Goal: Transaction & Acquisition: Purchase product/service

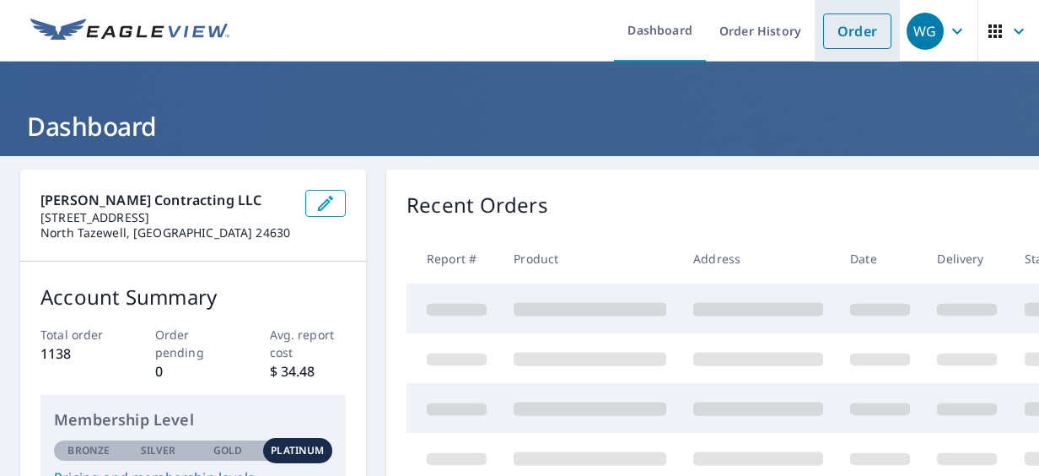
click at [854, 27] on link "Order" at bounding box center [857, 30] width 68 height 35
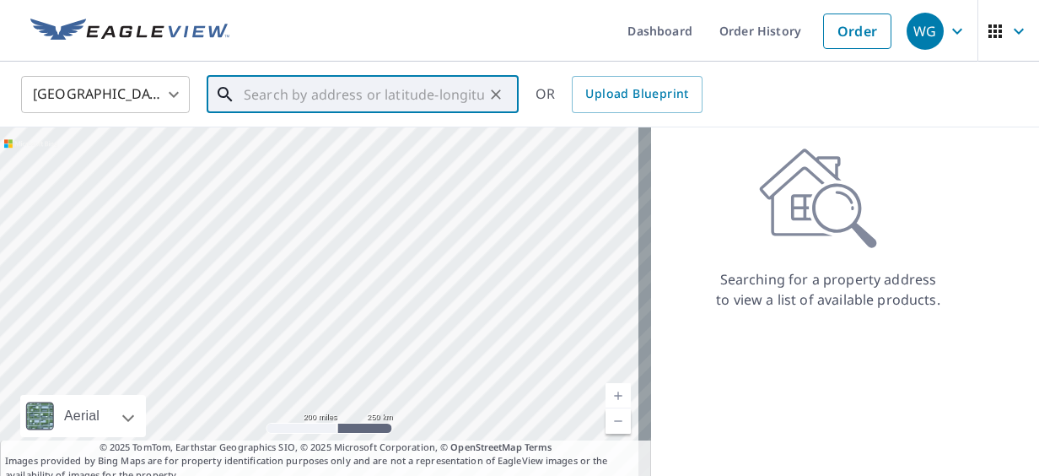
paste input "3005 Haverhill Road Ironton OH 45638"
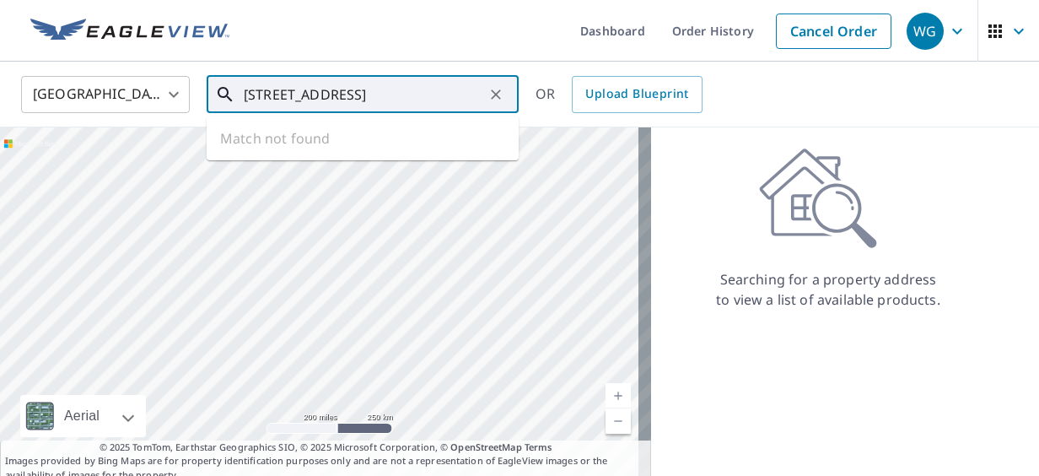
scroll to position [0, 8]
type input "3005 Haverhill Road Ironton OH 45638"
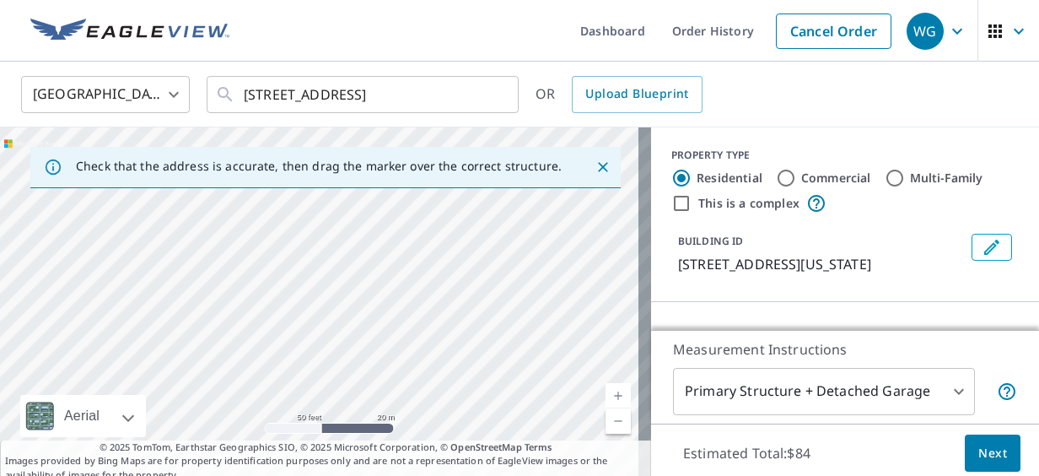
drag, startPoint x: 265, startPoint y: 250, endPoint x: 363, endPoint y: 464, distance: 235.4
click at [363, 464] on div "Check that the address is accurate, then drag the marker over the correct struc…" at bounding box center [325, 304] width 651 height 354
click at [369, 413] on div "3005 Haverhill Ohio Furnace Rd Ironton, OH 45638" at bounding box center [325, 304] width 651 height 354
drag, startPoint x: 396, startPoint y: 373, endPoint x: 404, endPoint y: 432, distance: 59.5
click at [403, 442] on div "Check that the address is accurate, then drag the marker over the correct struc…" at bounding box center [325, 304] width 651 height 354
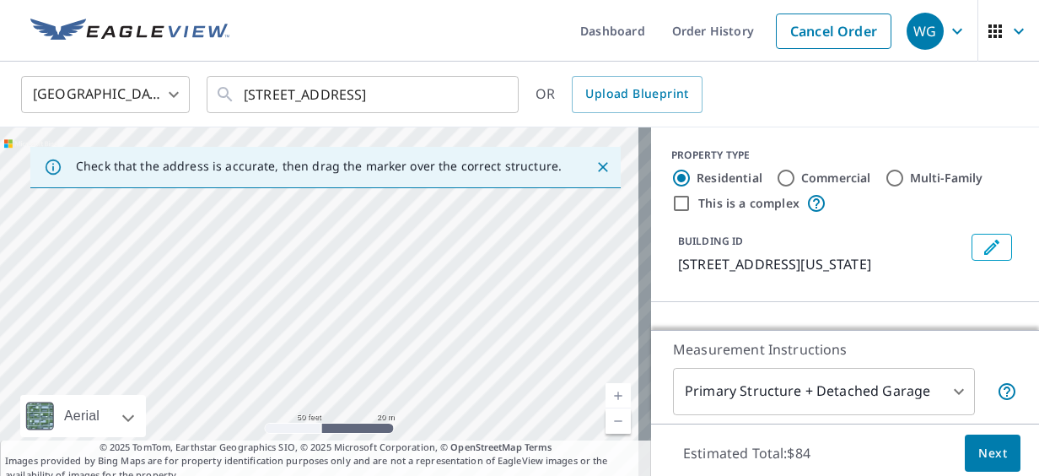
click at [405, 415] on div "3005 Haverhill Ohio Furnace Rd Ironton, OH 45638" at bounding box center [325, 304] width 651 height 354
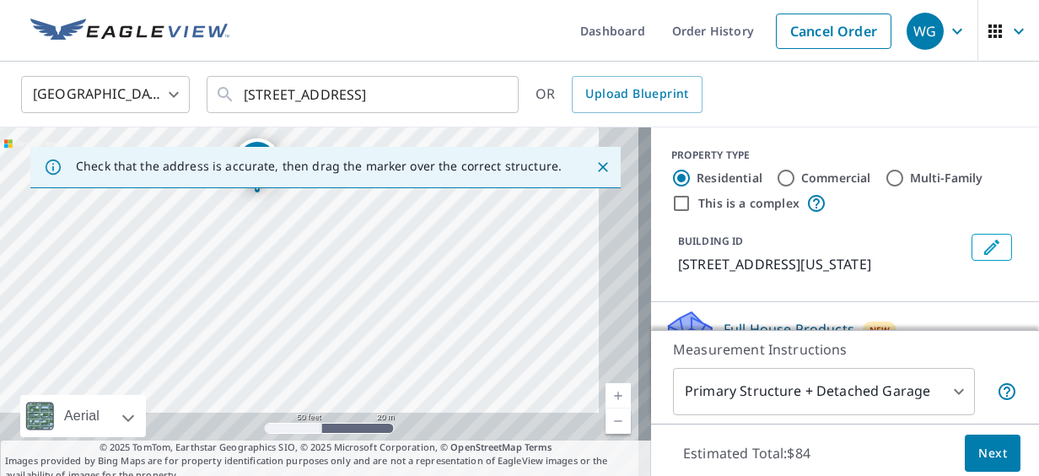
drag, startPoint x: 407, startPoint y: 384, endPoint x: 331, endPoint y: 316, distance: 102.1
click at [333, 319] on div "3005 Haverhill Ohio Furnace Rd Ironton, OH 45638" at bounding box center [325, 304] width 651 height 354
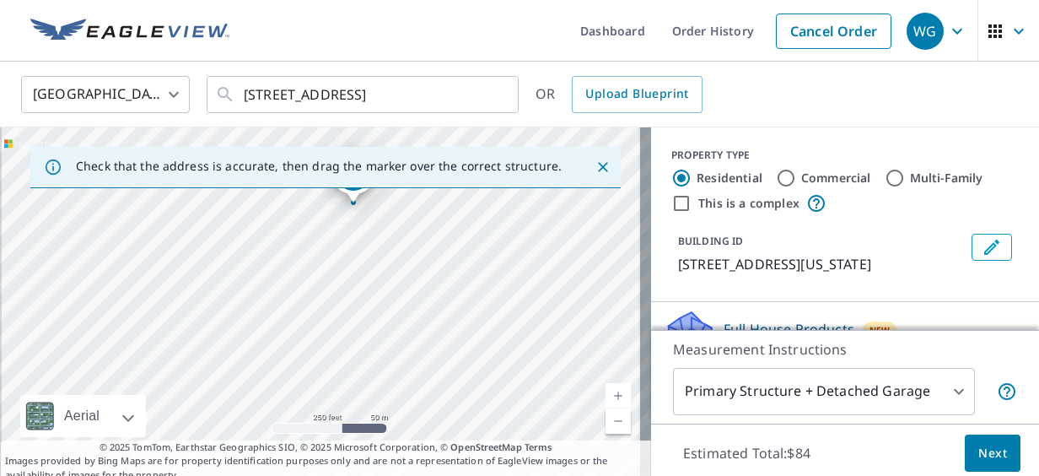
drag, startPoint x: 336, startPoint y: 297, endPoint x: 384, endPoint y: 226, distance: 86.1
click at [384, 226] on div "3005 Haverhill Ohio Furnace Rd Ironton, OH 45638" at bounding box center [325, 304] width 651 height 354
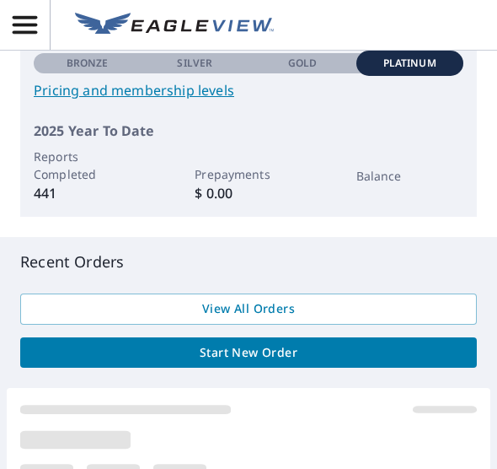
click at [248, 349] on span "Start New Order" at bounding box center [249, 352] width 430 height 21
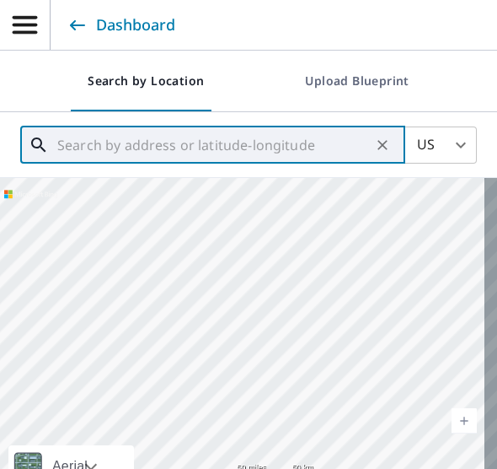
paste input "[STREET_ADDRESS]"
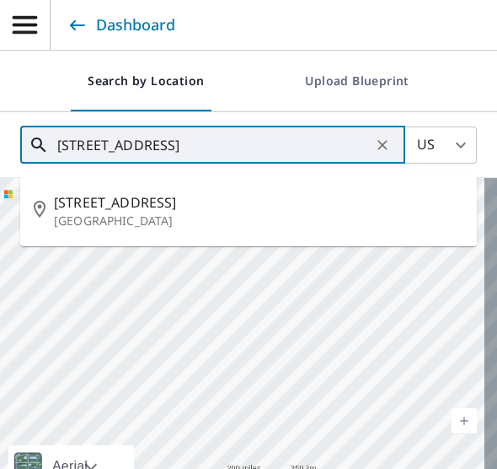
type input "[STREET_ADDRESS]"
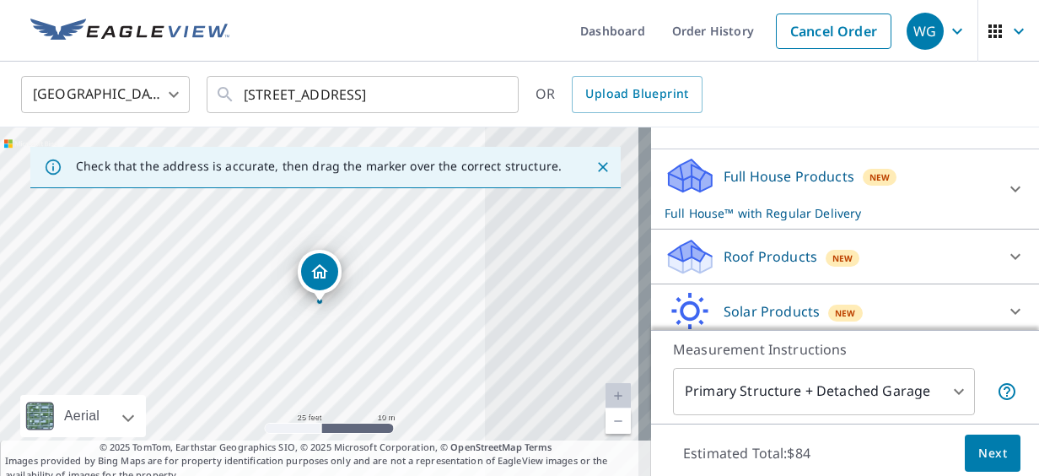
scroll to position [169, 0]
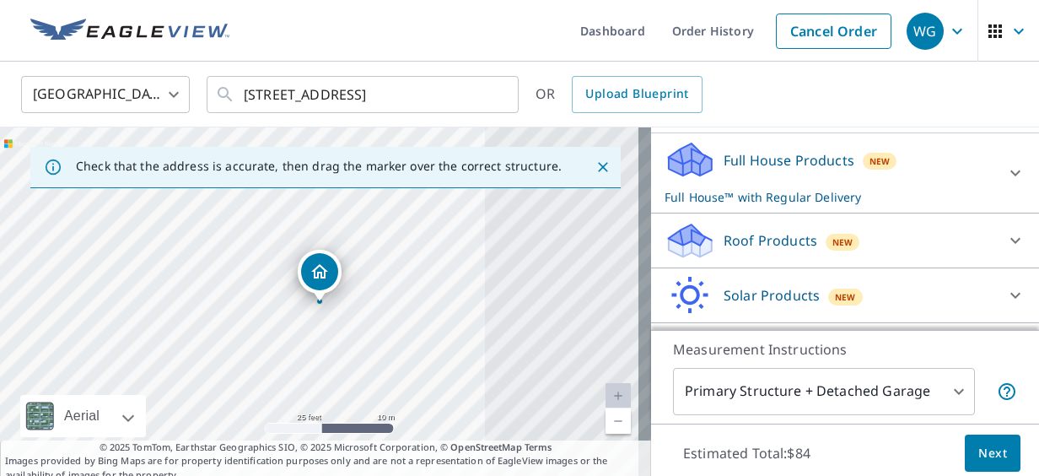
click at [497, 238] on p "Roof Products" at bounding box center [770, 240] width 94 height 20
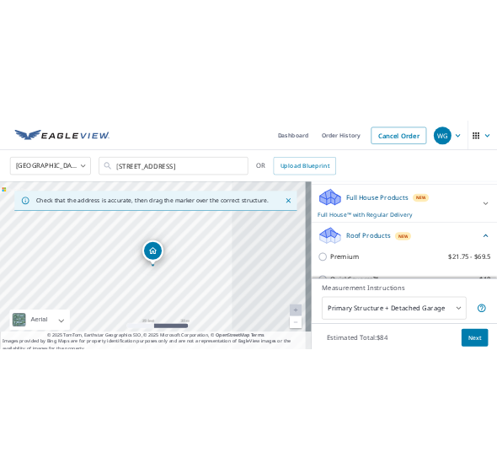
scroll to position [253, 0]
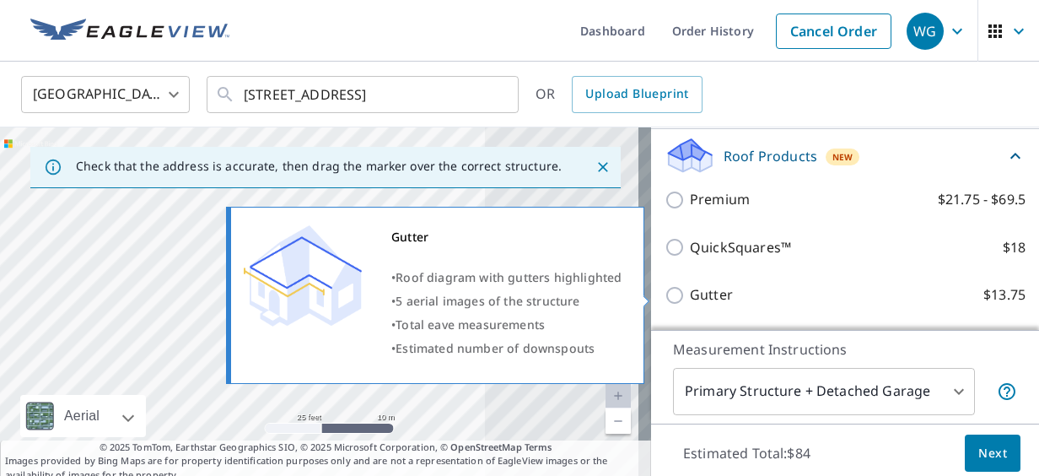
click at [497, 290] on p "Gutter" at bounding box center [711, 294] width 43 height 21
click at [497, 290] on input "Gutter $13.75" at bounding box center [676, 295] width 25 height 20
checkbox input "true"
checkbox input "false"
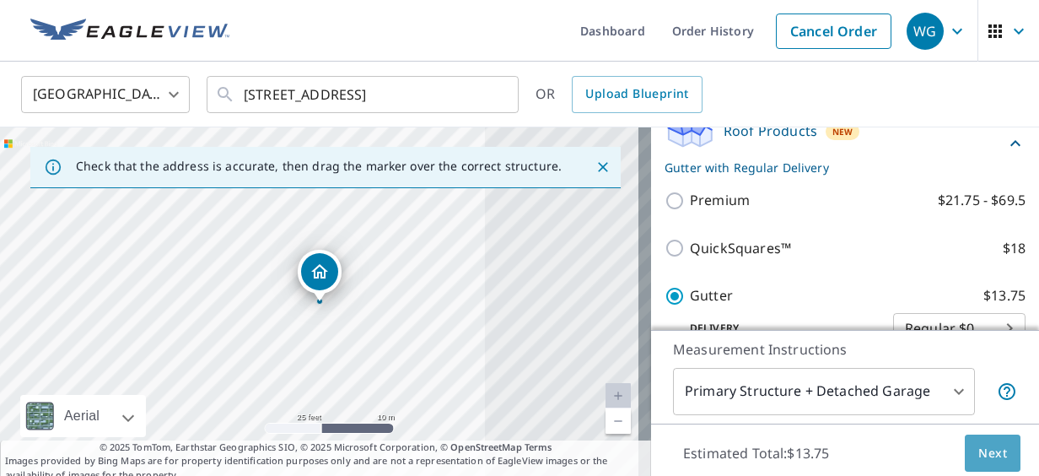
click at [497, 449] on span "Next" at bounding box center [992, 453] width 29 height 21
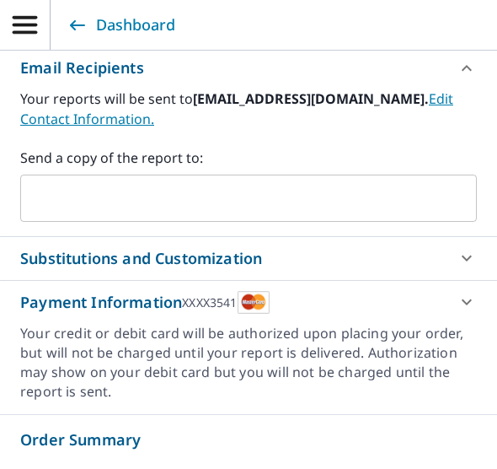
scroll to position [674, 0]
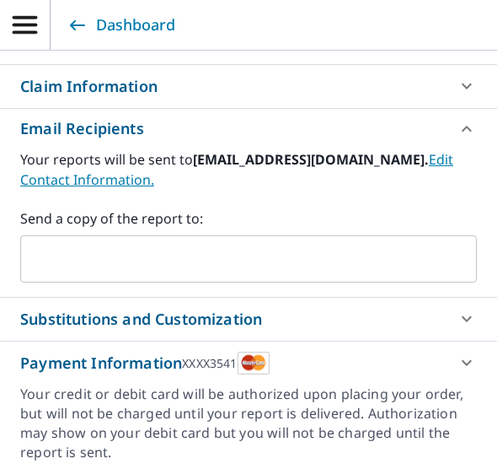
click at [197, 259] on input "text" at bounding box center [236, 259] width 417 height 32
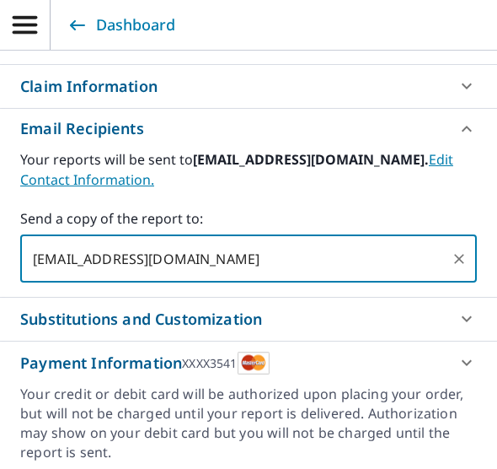
type input "[EMAIL_ADDRESS][DOMAIN_NAME]"
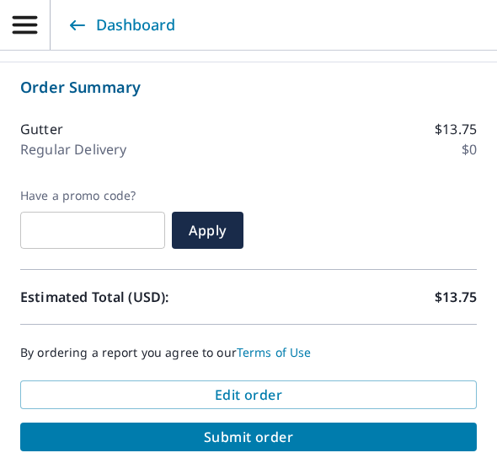
scroll to position [1128, 0]
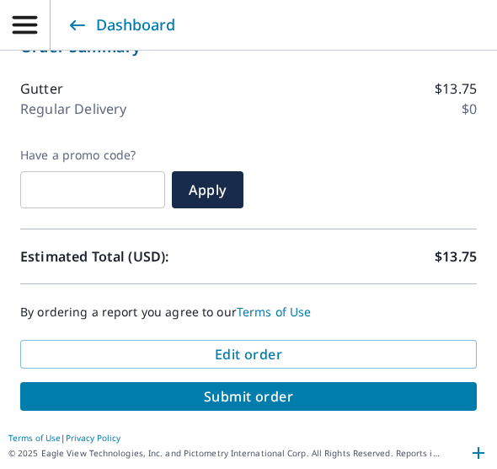
click at [233, 404] on button "Submit order" at bounding box center [248, 396] width 457 height 29
checkbox input "true"
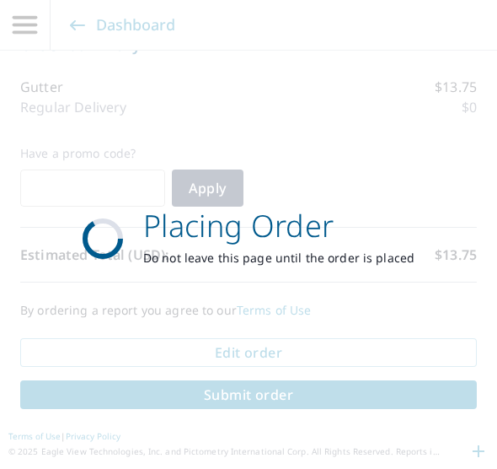
scroll to position [983, 0]
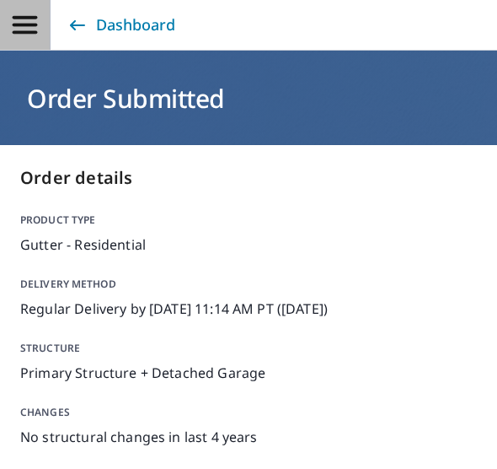
click at [38, 24] on icon "button" at bounding box center [25, 25] width 30 height 30
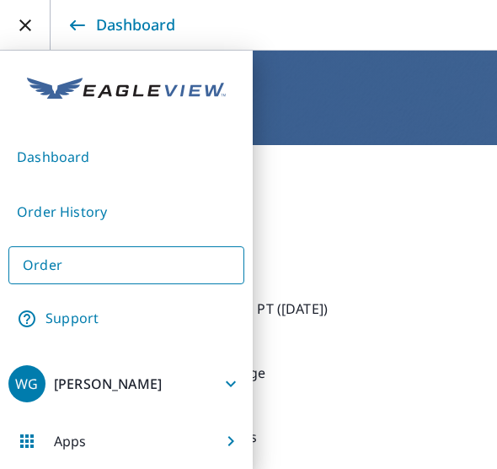
click at [68, 149] on link "Dashboard" at bounding box center [126, 157] width 236 height 41
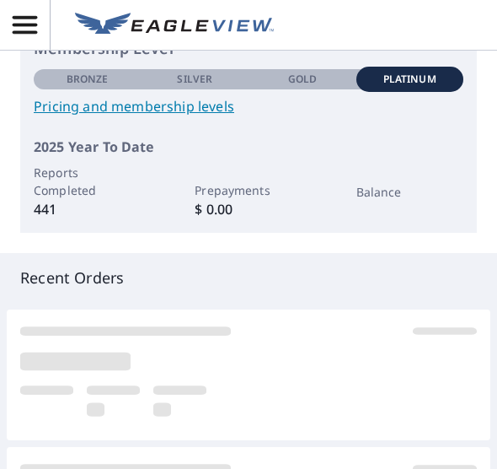
scroll to position [169, 0]
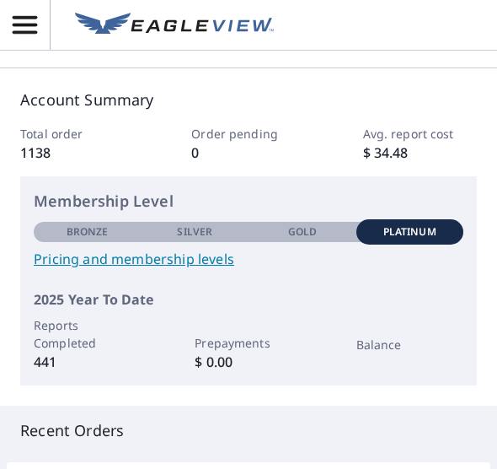
click at [32, 23] on icon "button" at bounding box center [25, 25] width 30 height 30
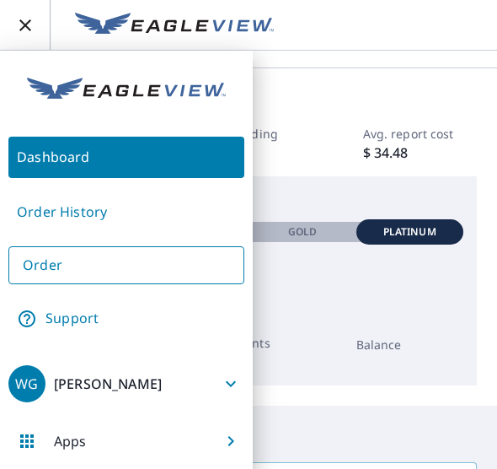
click at [80, 213] on link "Order History" at bounding box center [126, 211] width 236 height 41
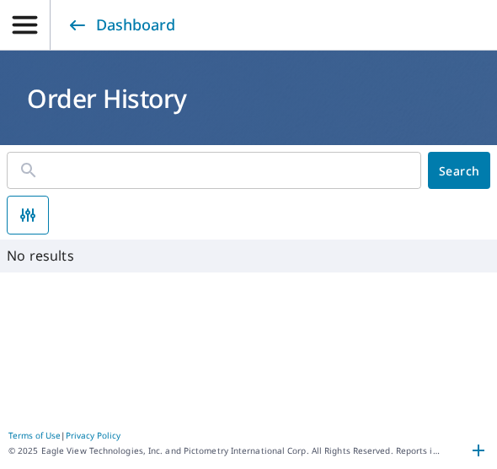
click at [24, 31] on icon "button" at bounding box center [25, 25] width 24 height 18
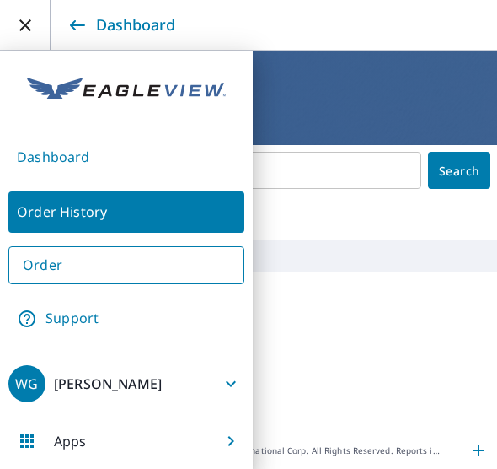
click at [325, 173] on input "text" at bounding box center [236, 170] width 371 height 47
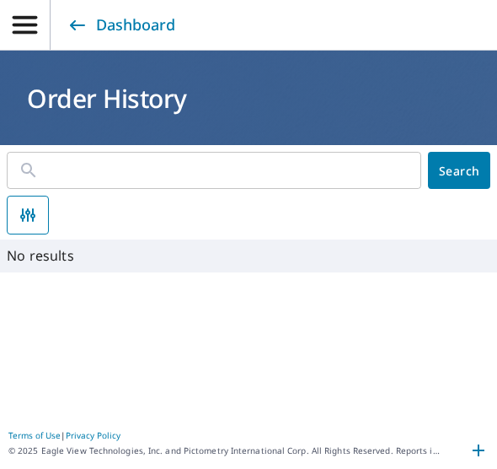
click at [29, 23] on icon "button" at bounding box center [25, 25] width 30 height 30
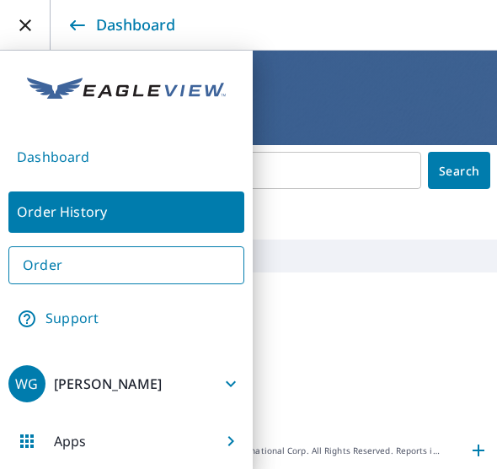
click at [122, 264] on link "Order" at bounding box center [126, 265] width 236 height 38
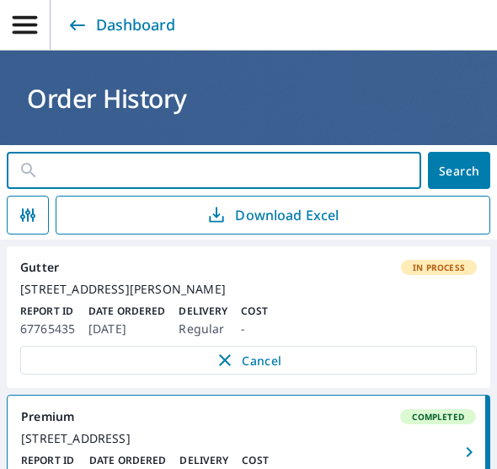
click at [227, 163] on input "text" at bounding box center [236, 170] width 371 height 47
paste input "[STREET_ADDRESS]"
type input "[STREET_ADDRESS]"
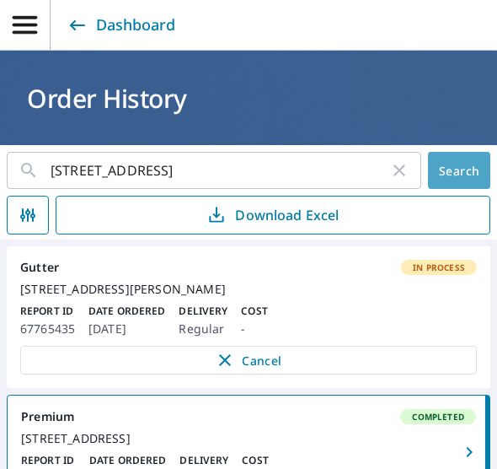
click at [442, 163] on span "Search" at bounding box center [459, 171] width 35 height 16
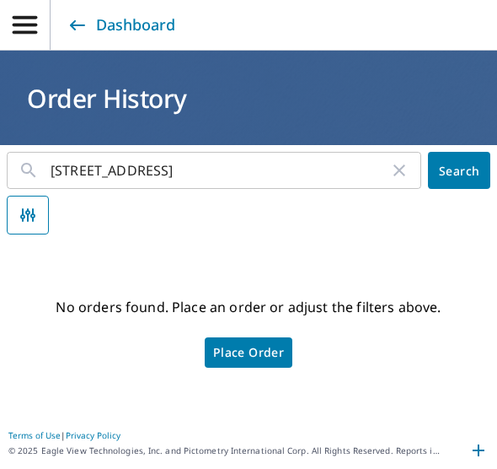
click at [35, 27] on icon "button" at bounding box center [25, 25] width 30 height 30
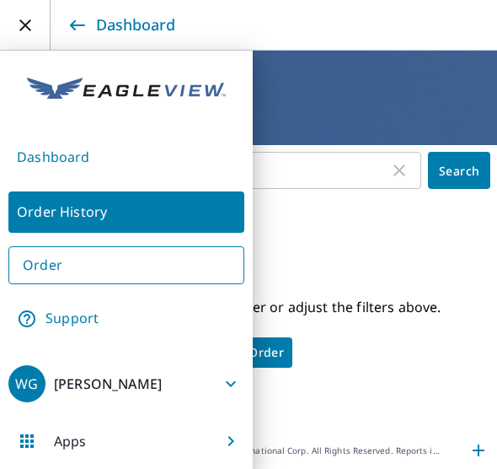
click at [267, 348] on span "Place Order" at bounding box center [248, 352] width 71 height 8
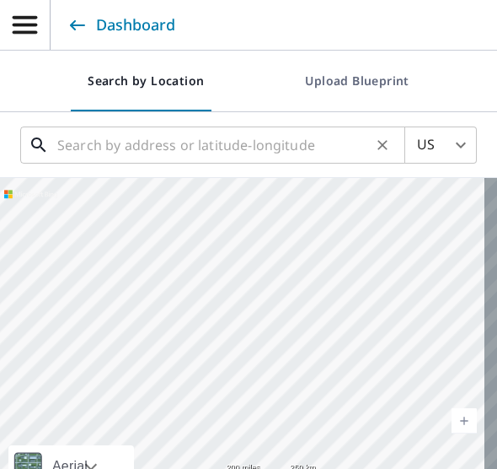
click at [226, 159] on input "text" at bounding box center [214, 144] width 314 height 47
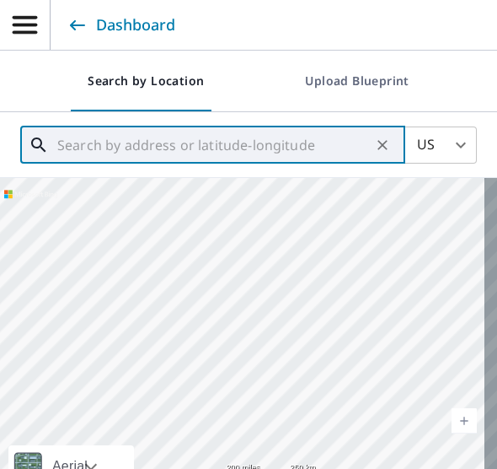
paste input "[STREET_ADDRESS]"
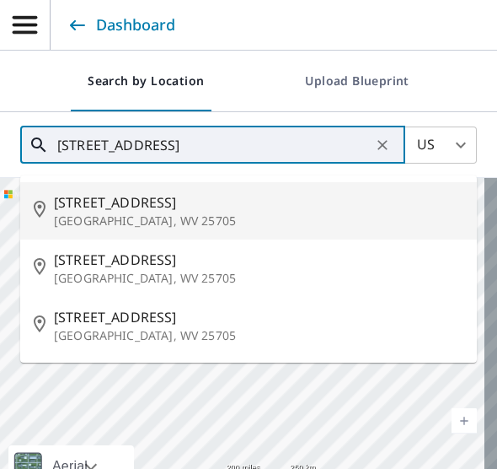
click at [253, 193] on span "110 Locust St" at bounding box center [259, 202] width 410 height 20
type input "110 Locust St Huntington, WV 25705"
